Goal: Information Seeking & Learning: Learn about a topic

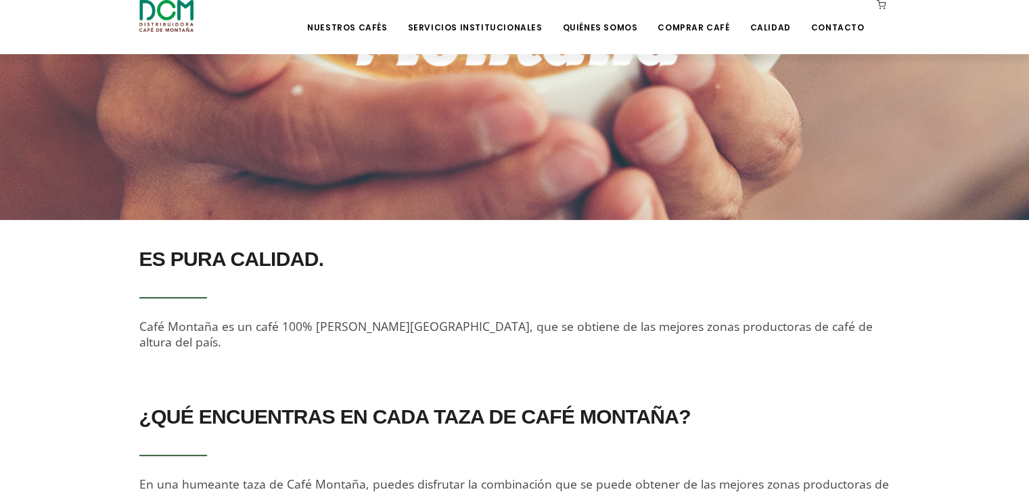
scroll to position [181, 0]
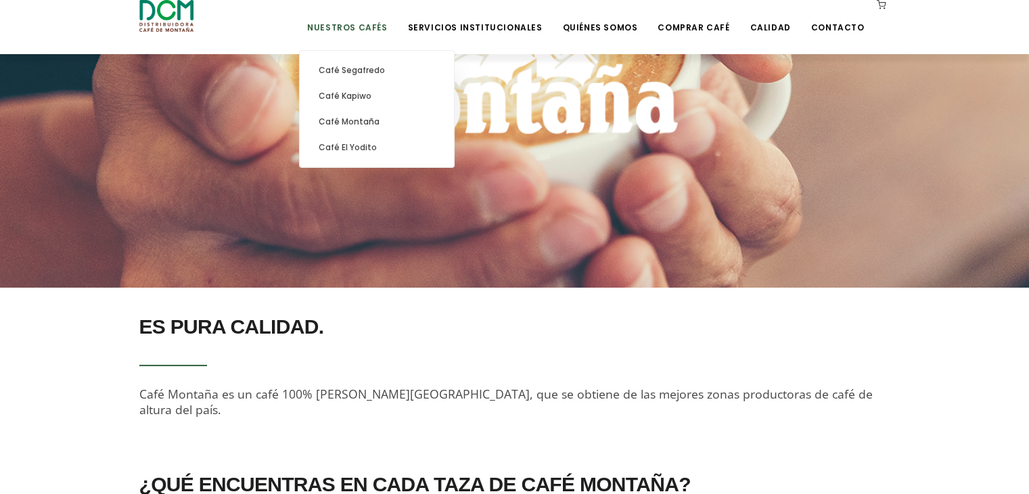
click at [365, 24] on link "Nuestros Cafés" at bounding box center [347, 17] width 96 height 32
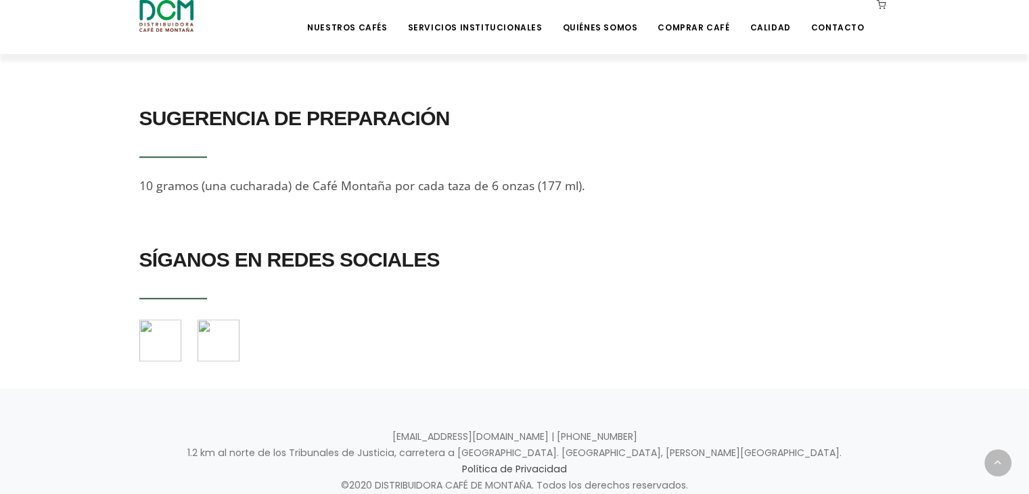
scroll to position [1264, 0]
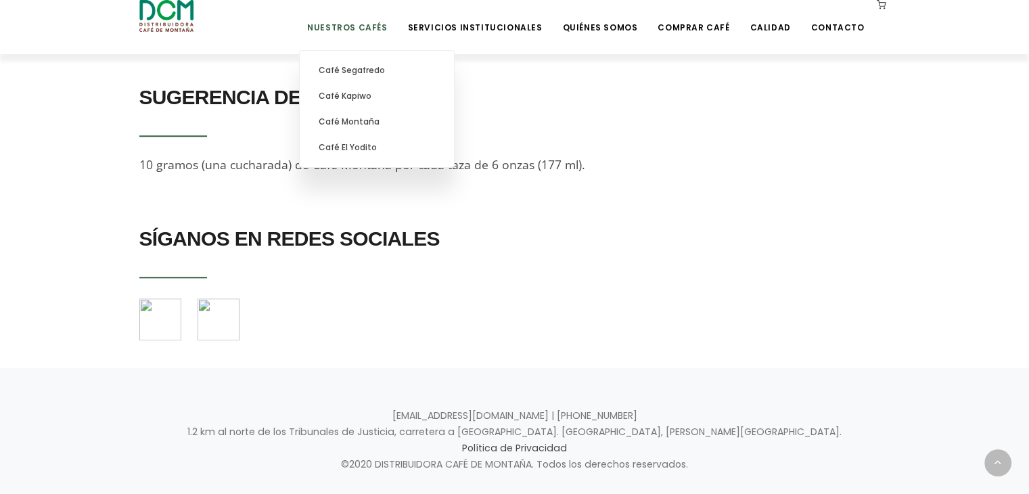
click at [376, 33] on li "Nuestros Cafés Café Segafredo Café Kapiwo Café Montaña Café [GEOGRAPHIC_DATA]" at bounding box center [347, 27] width 96 height 54
click at [376, 73] on link "Café Segafredo" at bounding box center [377, 71] width 141 height 26
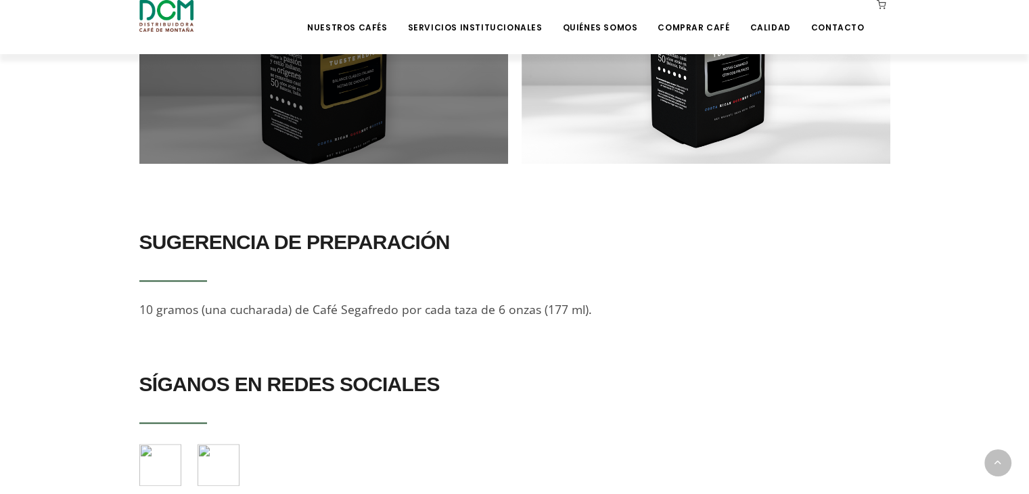
scroll to position [1308, 0]
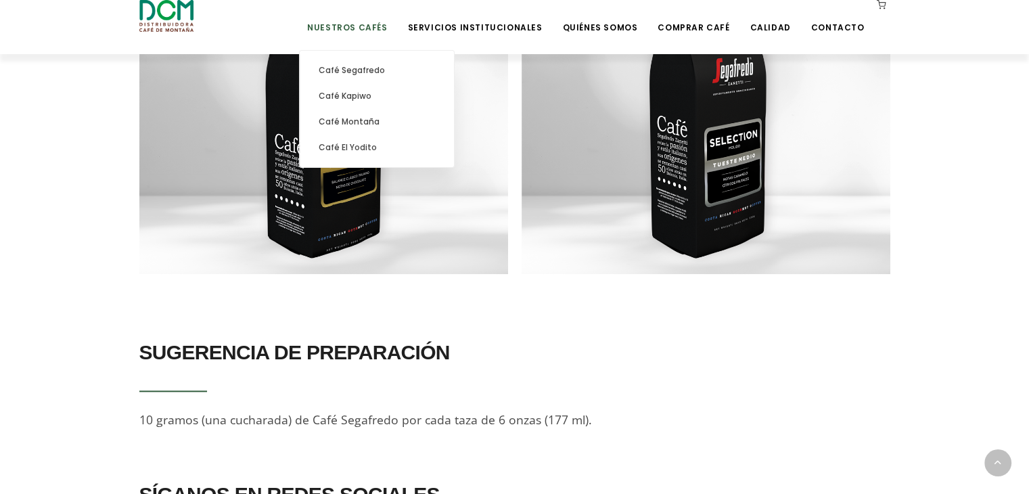
click at [379, 24] on link "Nuestros Cafés" at bounding box center [347, 17] width 96 height 32
click at [394, 98] on link "Café Kapiwo" at bounding box center [377, 96] width 141 height 26
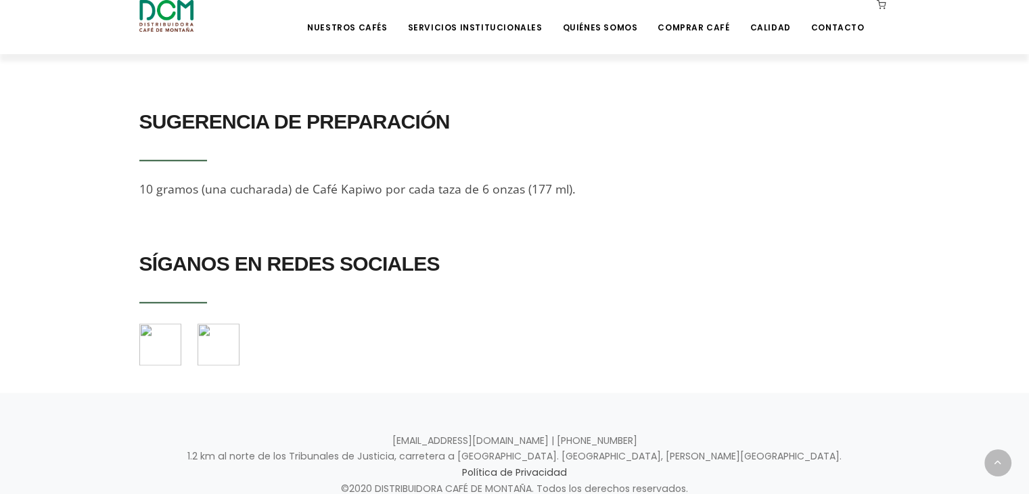
scroll to position [1353, 0]
